Goal: Transaction & Acquisition: Purchase product/service

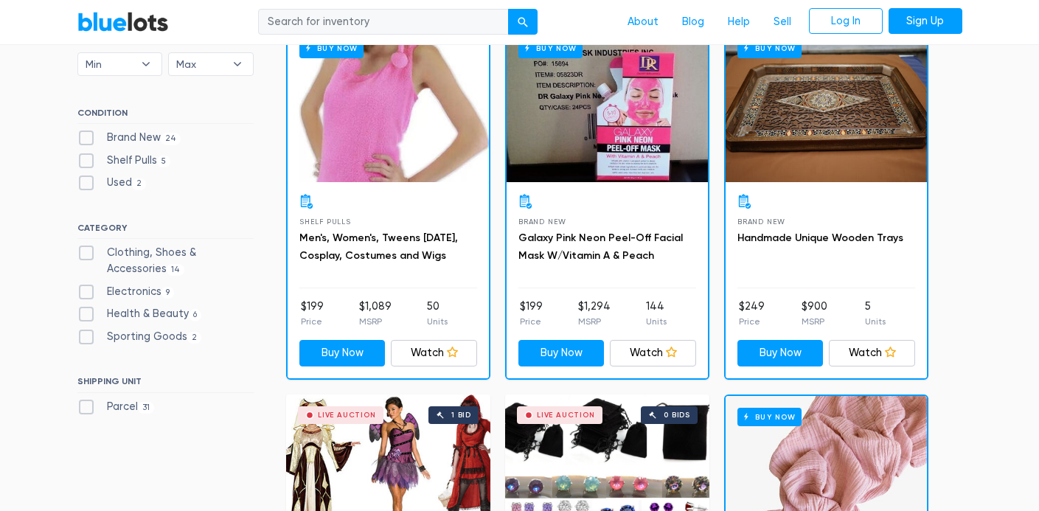
scroll to position [472, 0]
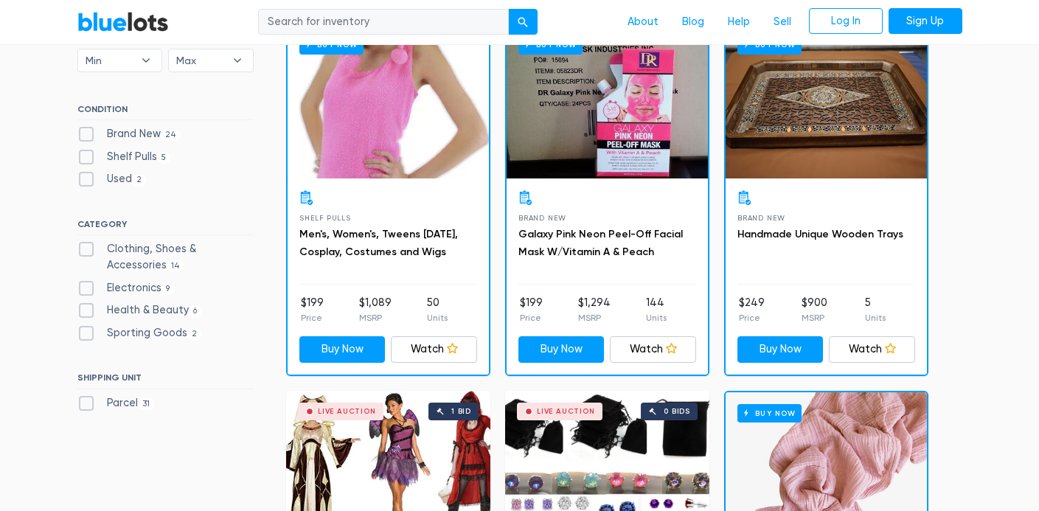
click at [309, 29] on input "search" at bounding box center [383, 22] width 251 height 27
type input "nordstrom"
click at [508, 9] on button "submit" at bounding box center [522, 22] width 29 height 27
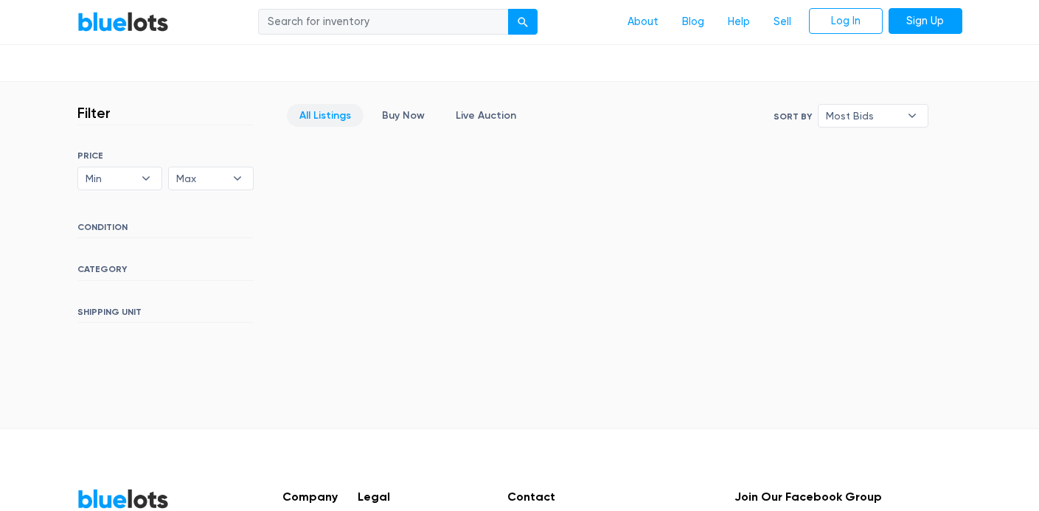
scroll to position [324, 0]
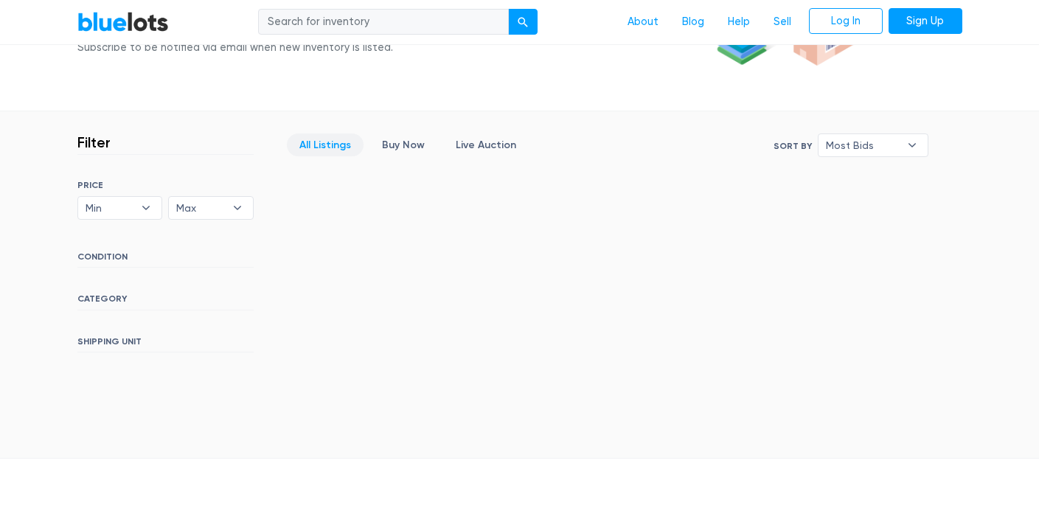
click at [302, 14] on input "search" at bounding box center [383, 22] width 251 height 27
type input "womens"
click at [508, 9] on button "submit" at bounding box center [522, 22] width 29 height 27
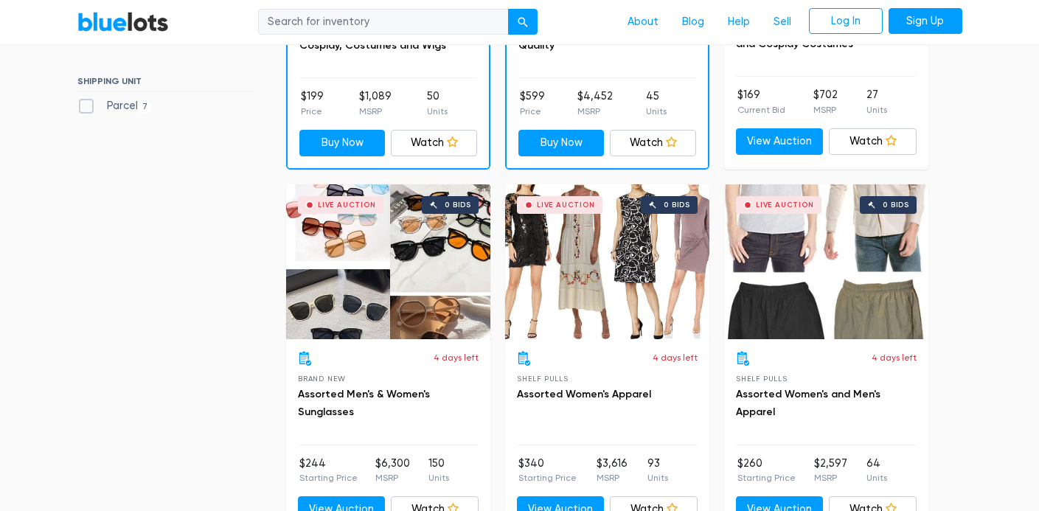
scroll to position [708, 0]
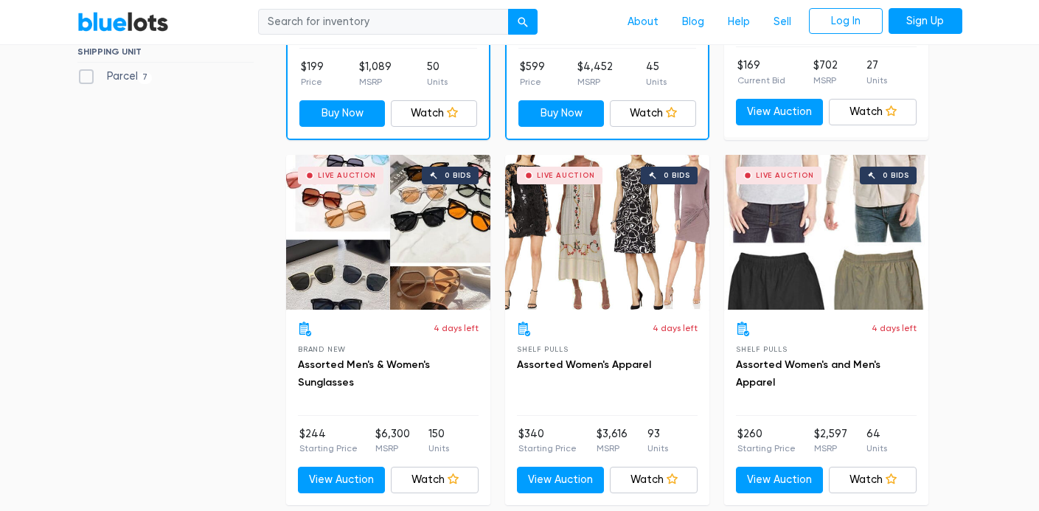
click at [611, 252] on div "Live Auction 0 bids" at bounding box center [607, 232] width 204 height 155
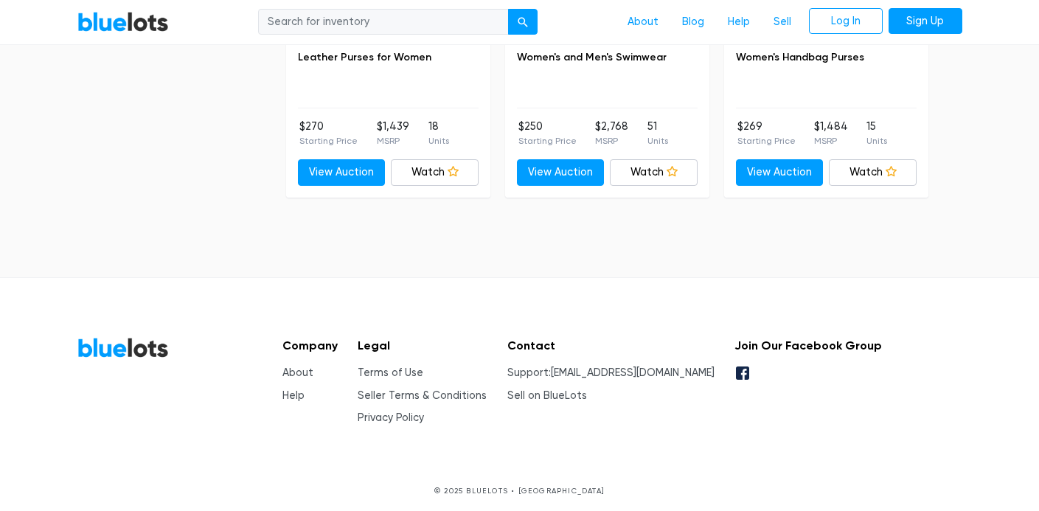
scroll to position [1386, 0]
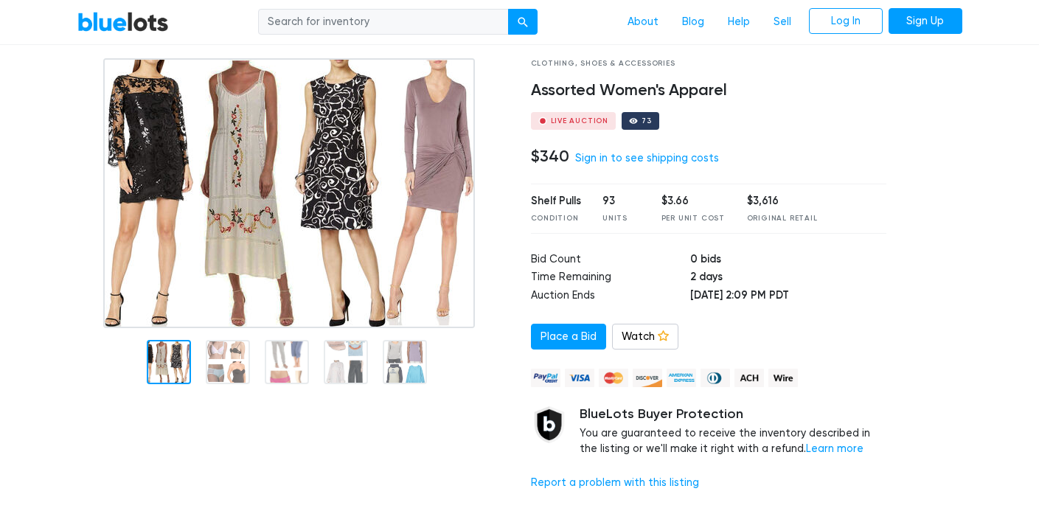
scroll to position [88, 0]
